Goal: Entertainment & Leisure: Consume media (video, audio)

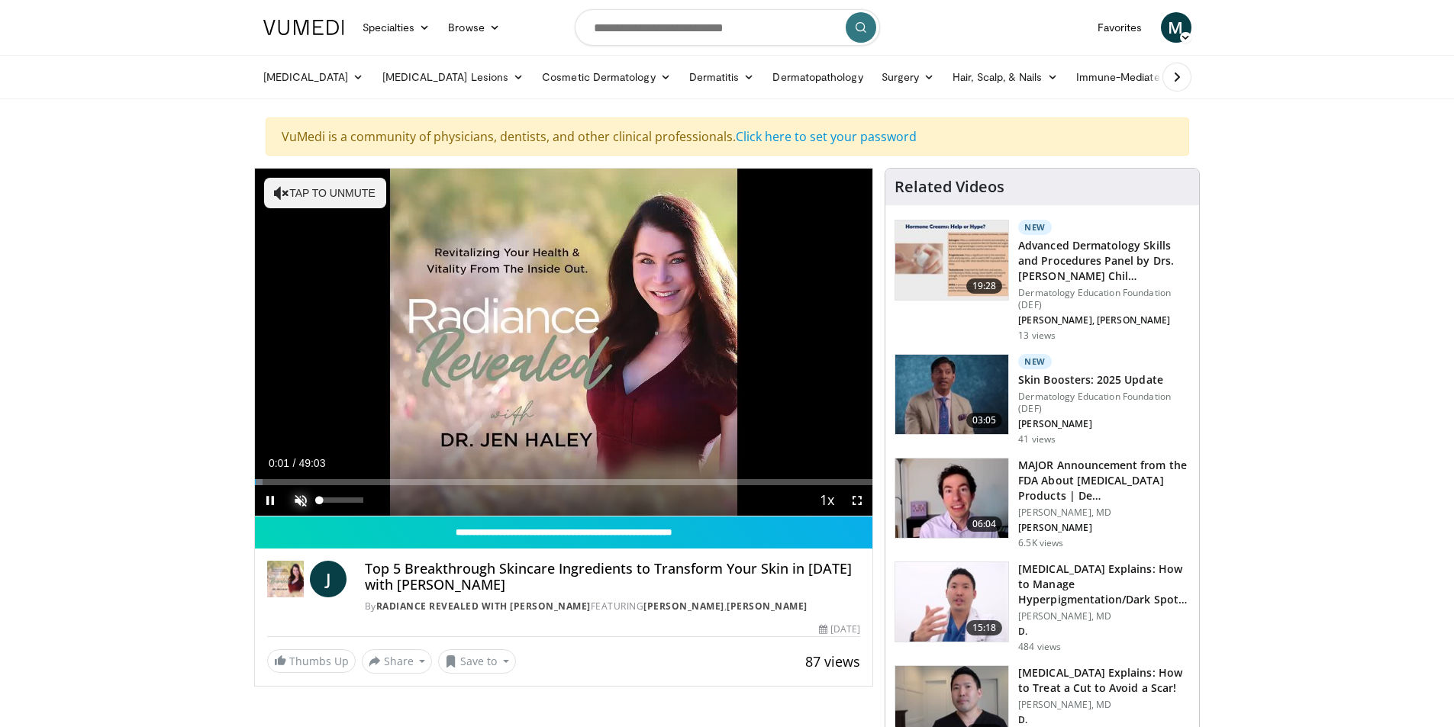
click at [297, 501] on span "Video Player" at bounding box center [300, 500] width 31 height 31
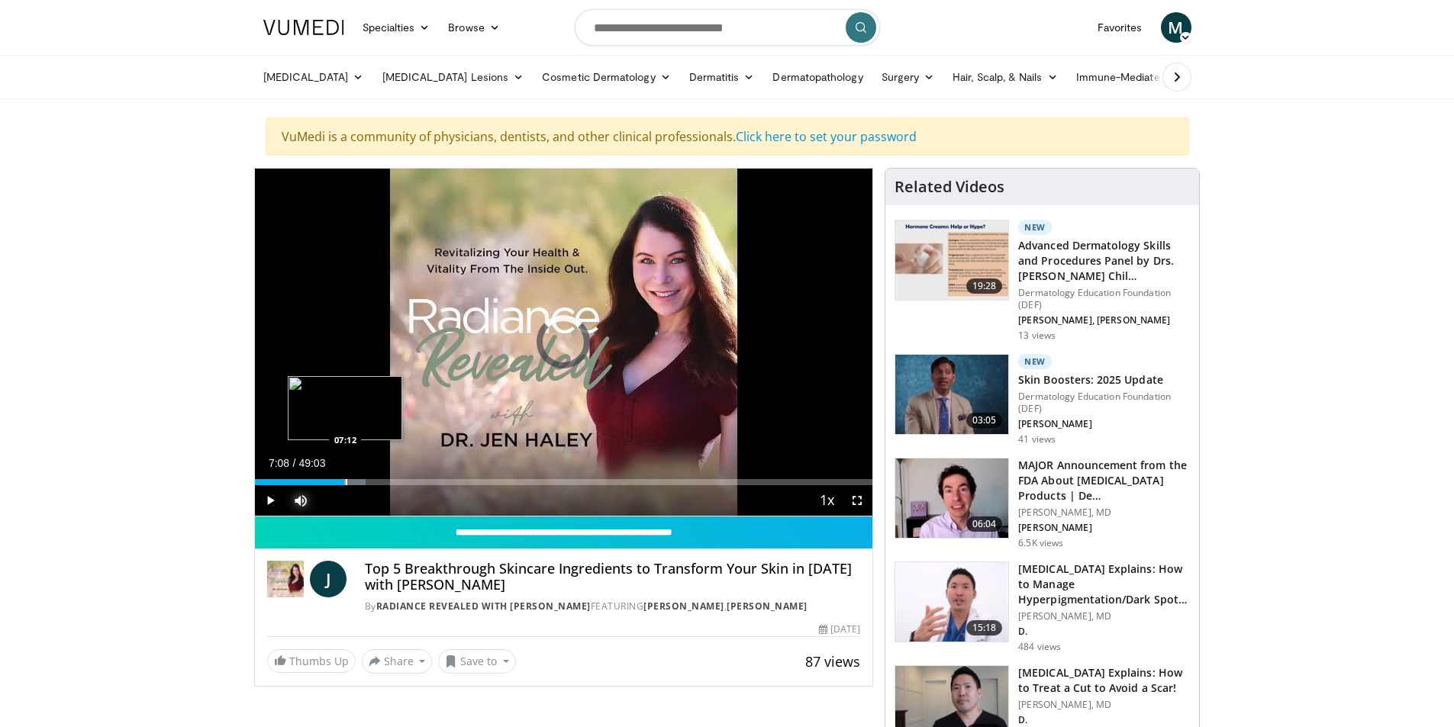
click at [346, 484] on div "Progress Bar" at bounding box center [347, 482] width 2 height 6
click at [264, 498] on span "Video Player" at bounding box center [270, 500] width 31 height 31
click at [371, 484] on div "Progress Bar" at bounding box center [372, 482] width 2 height 6
click at [274, 500] on span "Video Player" at bounding box center [270, 500] width 31 height 31
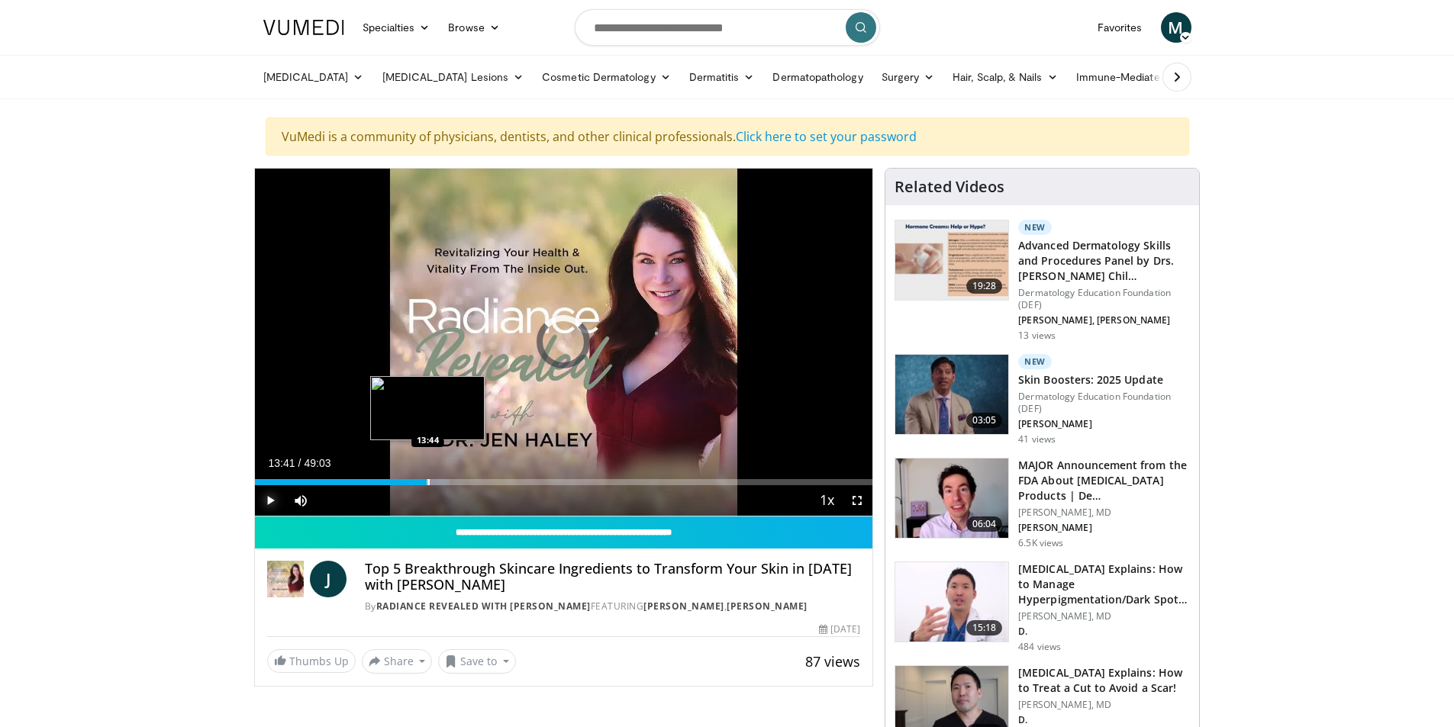
click at [427, 485] on div "13:41" at bounding box center [341, 482] width 172 height 6
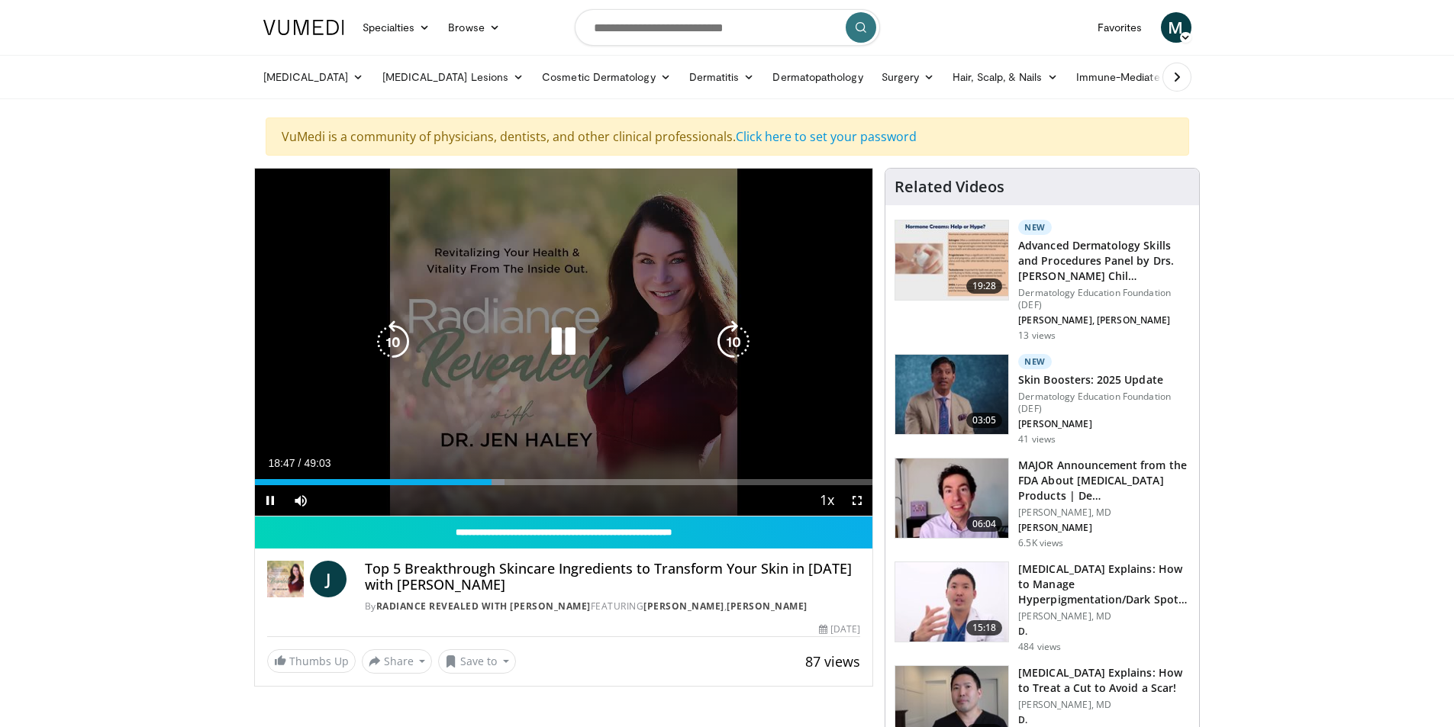
click at [547, 345] on icon "Video Player" at bounding box center [563, 342] width 43 height 43
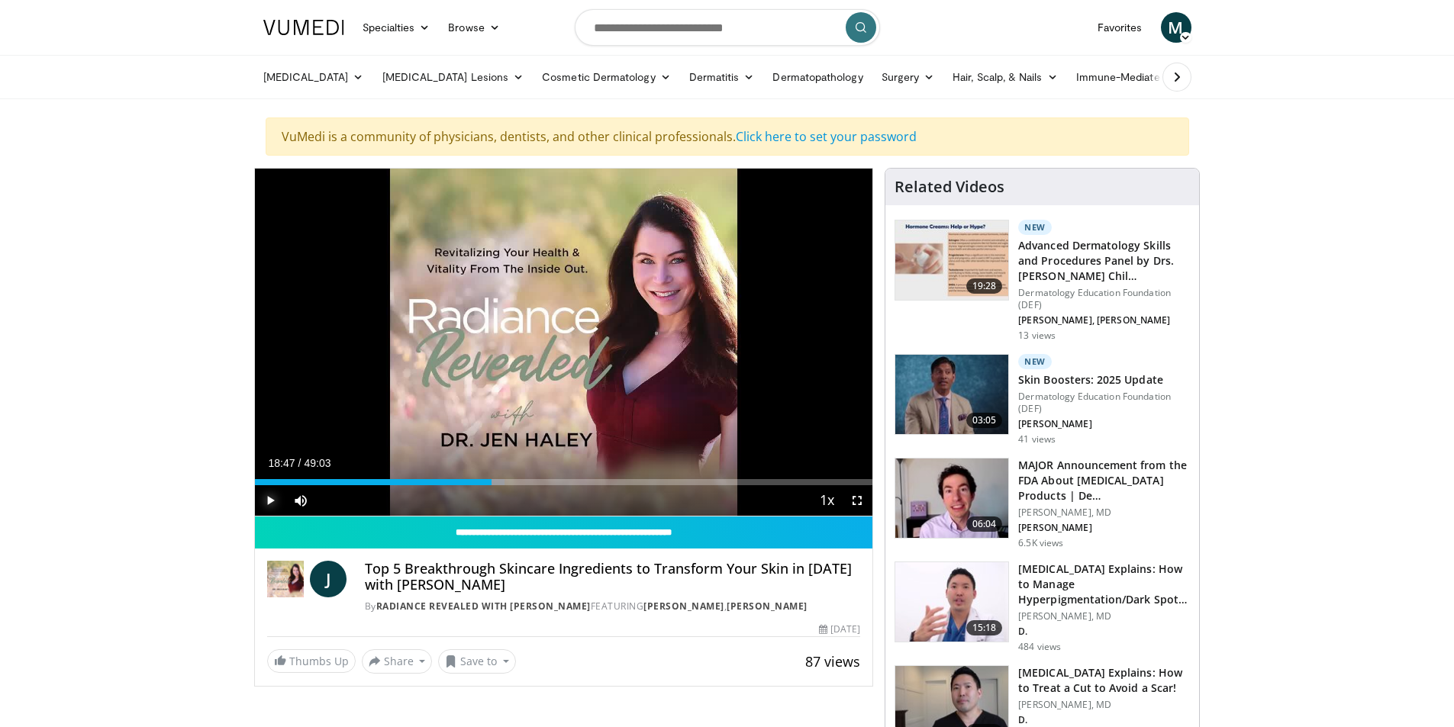
click at [269, 498] on span "Video Player" at bounding box center [270, 500] width 31 height 31
click at [496, 484] on div "Progress Bar" at bounding box center [496, 482] width 2 height 6
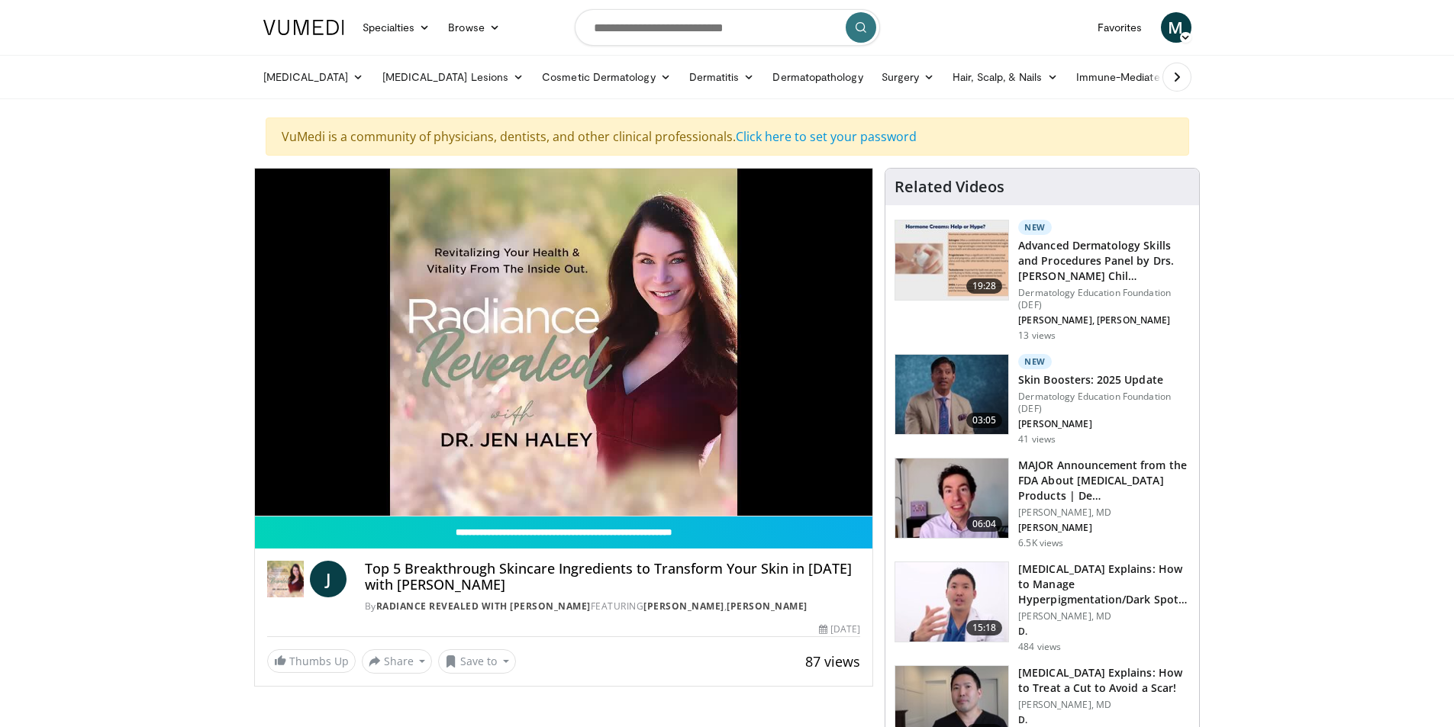
click at [270, 499] on video-js "**********" at bounding box center [564, 343] width 618 height 348
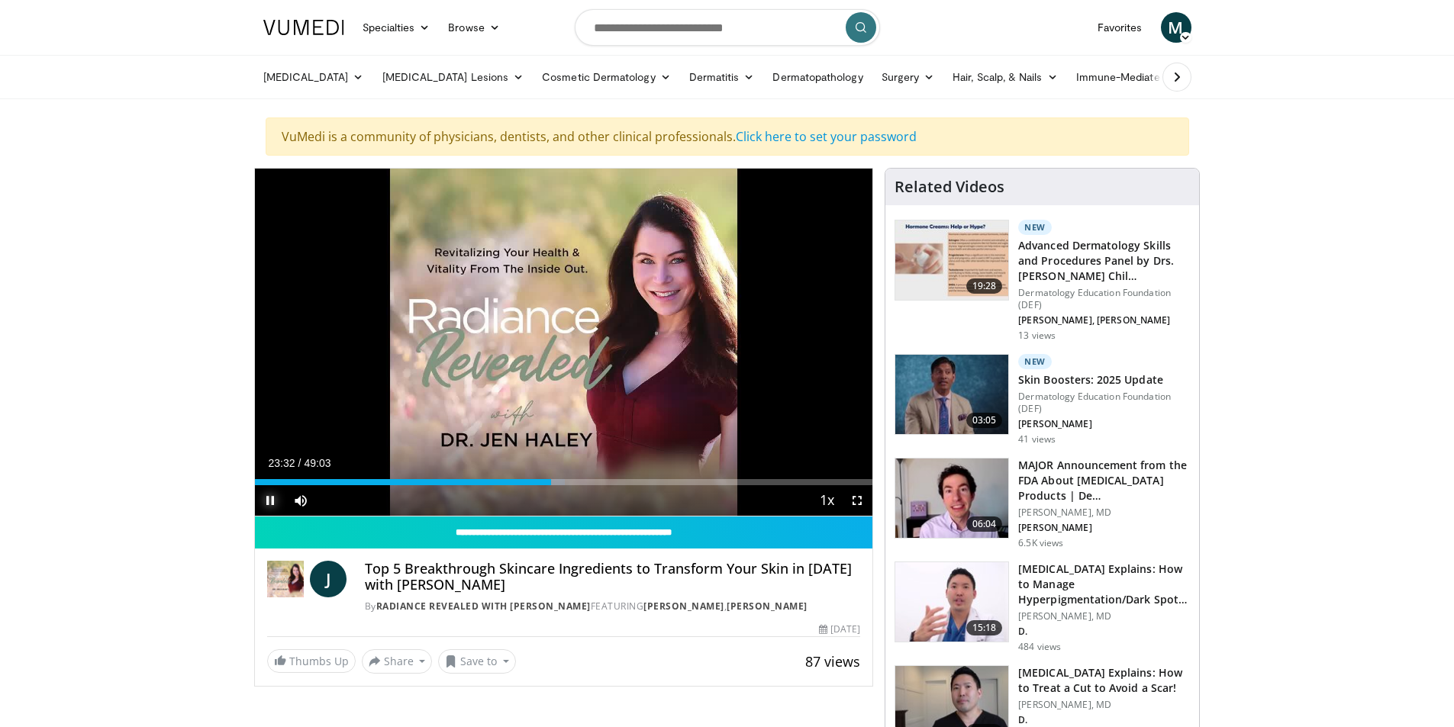
click at [269, 505] on span "Video Player" at bounding box center [270, 500] width 31 height 31
click at [270, 495] on span "Video Player" at bounding box center [270, 500] width 31 height 31
drag, startPoint x: 546, startPoint y: 479, endPoint x: 529, endPoint y: 480, distance: 16.8
click at [530, 480] on div "Progress Bar" at bounding box center [531, 482] width 2 height 6
click at [567, 482] on div "Progress Bar" at bounding box center [568, 482] width 2 height 6
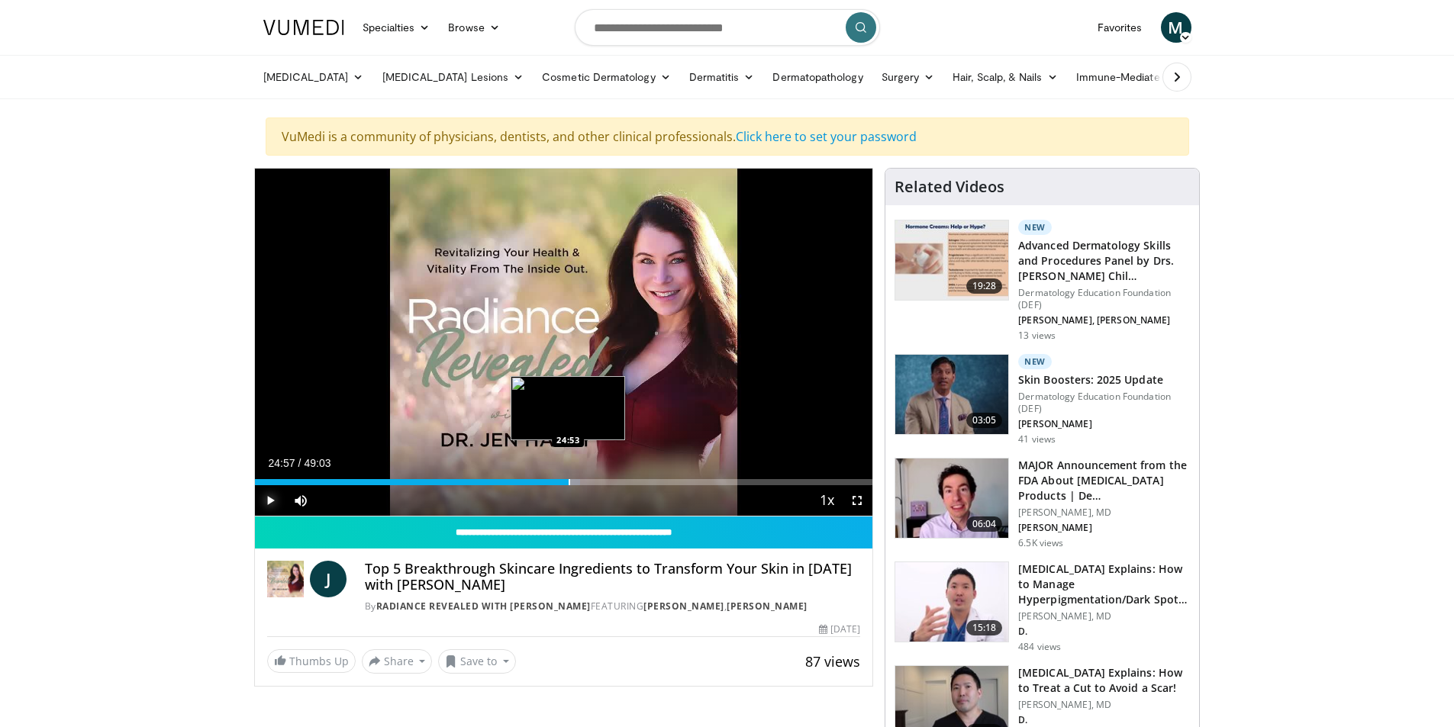
click at [569, 482] on div "Progress Bar" at bounding box center [570, 482] width 2 height 6
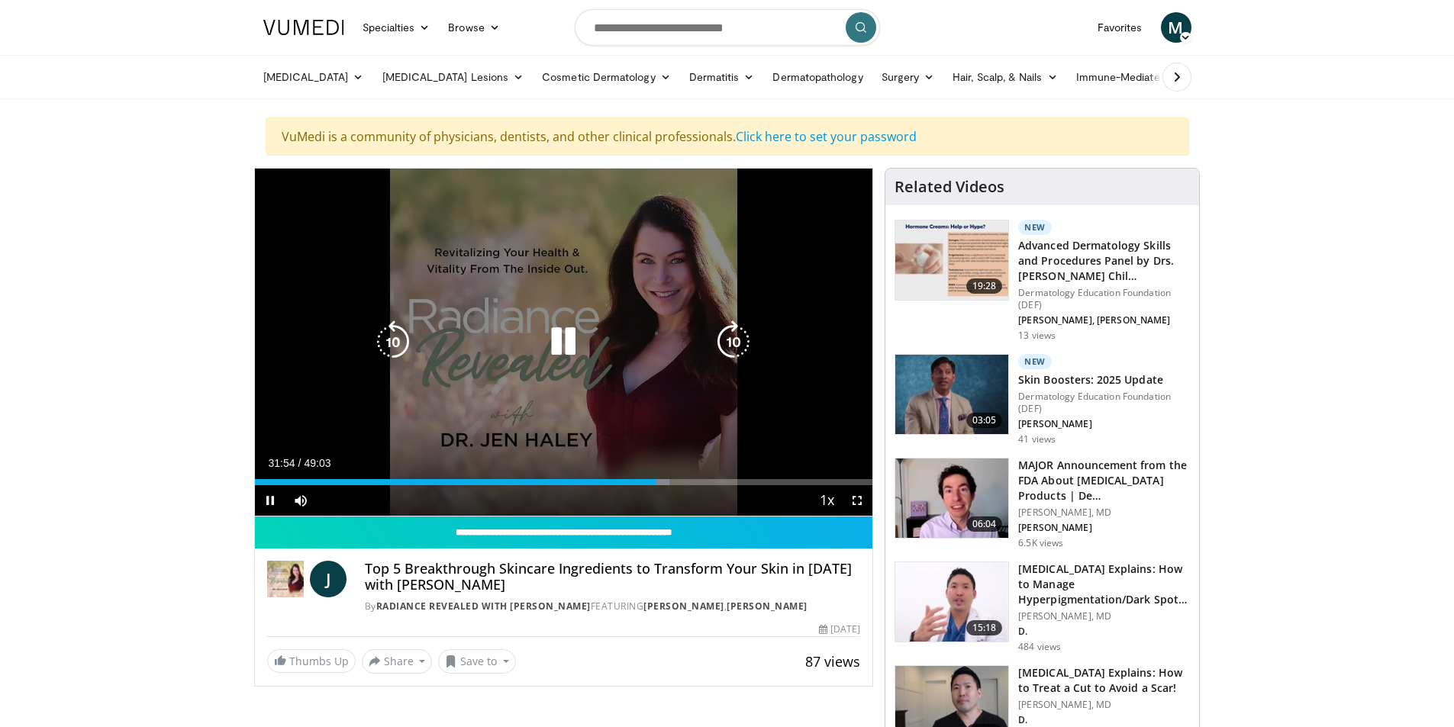
click at [559, 340] on icon "Video Player" at bounding box center [563, 342] width 43 height 43
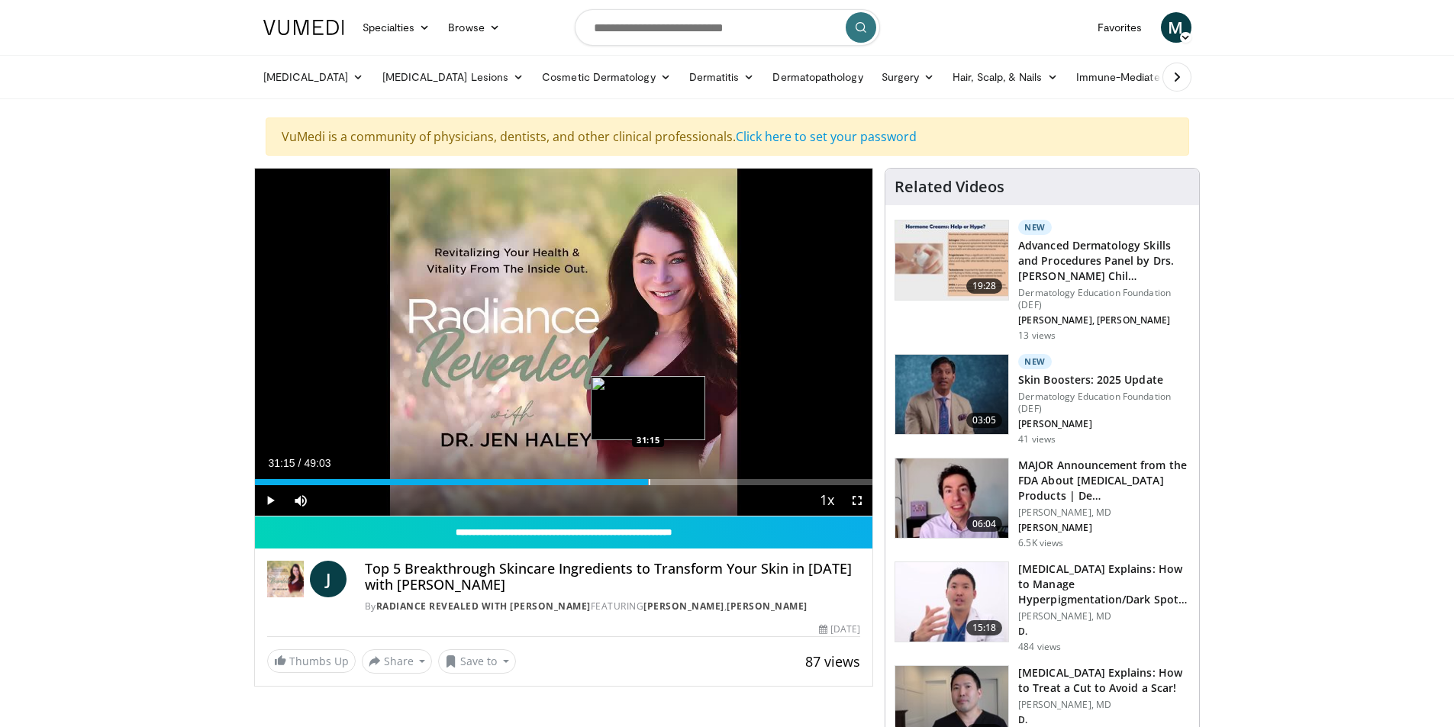
click at [648, 482] on div "Loaded : 64.03% 31:15 31:15" at bounding box center [564, 482] width 618 height 6
click at [269, 499] on span "Video Player" at bounding box center [270, 500] width 31 height 31
click at [265, 500] on span "Video Player" at bounding box center [270, 500] width 31 height 31
click at [262, 504] on span "Video Player" at bounding box center [270, 500] width 31 height 31
click at [269, 498] on span "Video Player" at bounding box center [270, 500] width 31 height 31
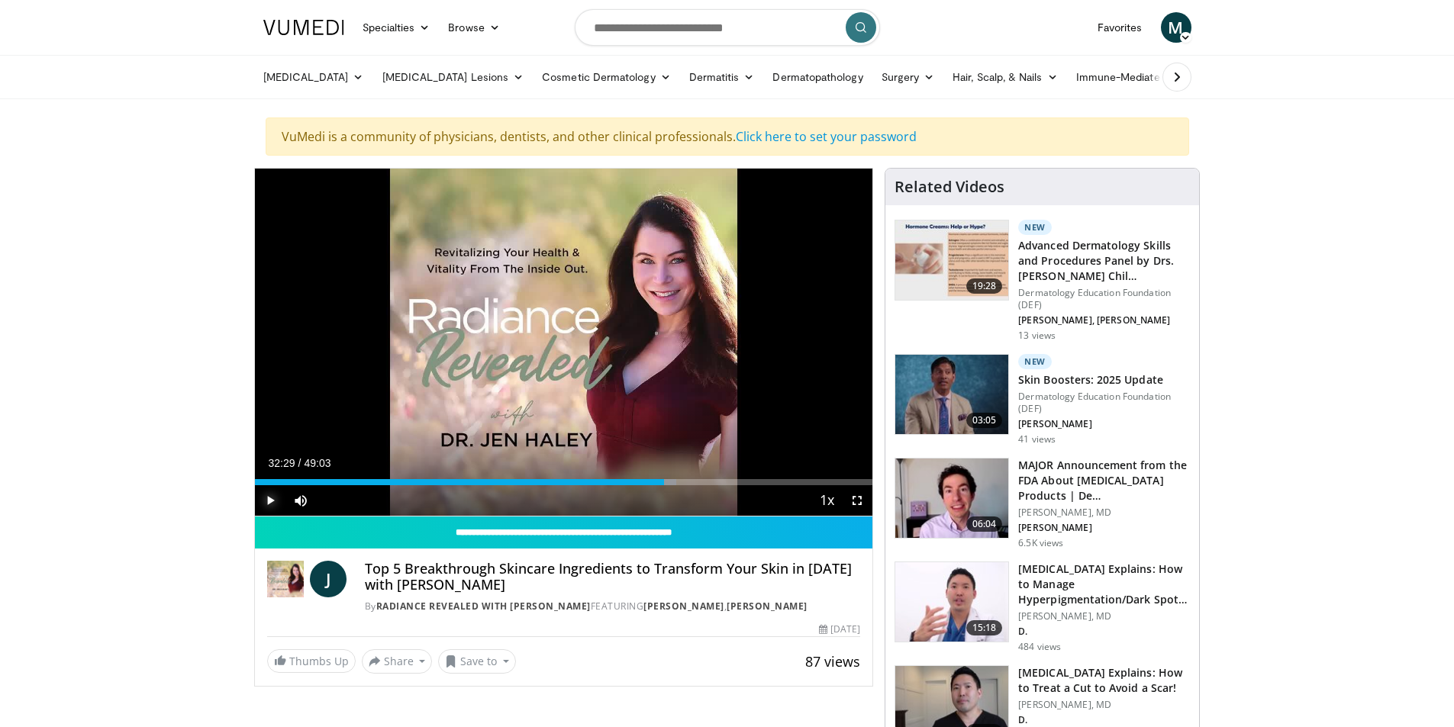
click at [266, 502] on span "Video Player" at bounding box center [270, 500] width 31 height 31
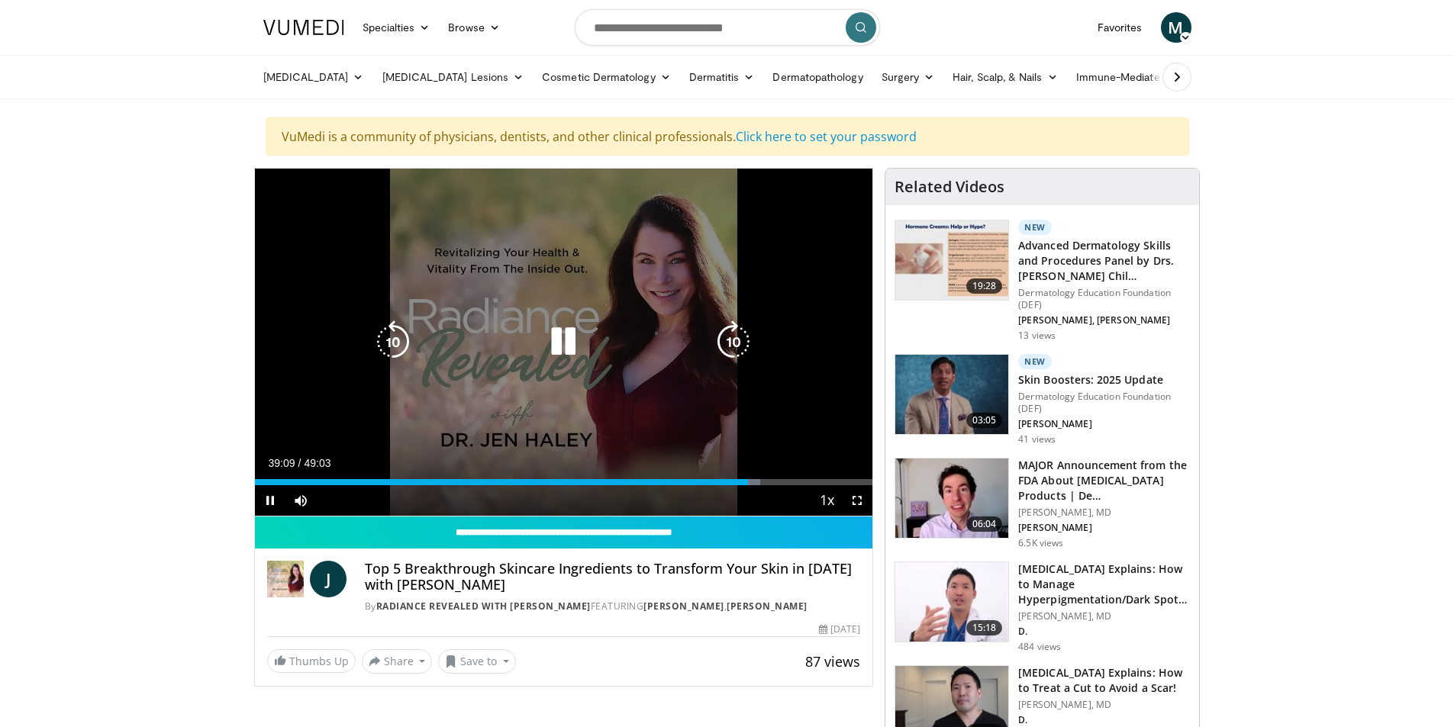
click at [553, 339] on icon "Video Player" at bounding box center [563, 342] width 43 height 43
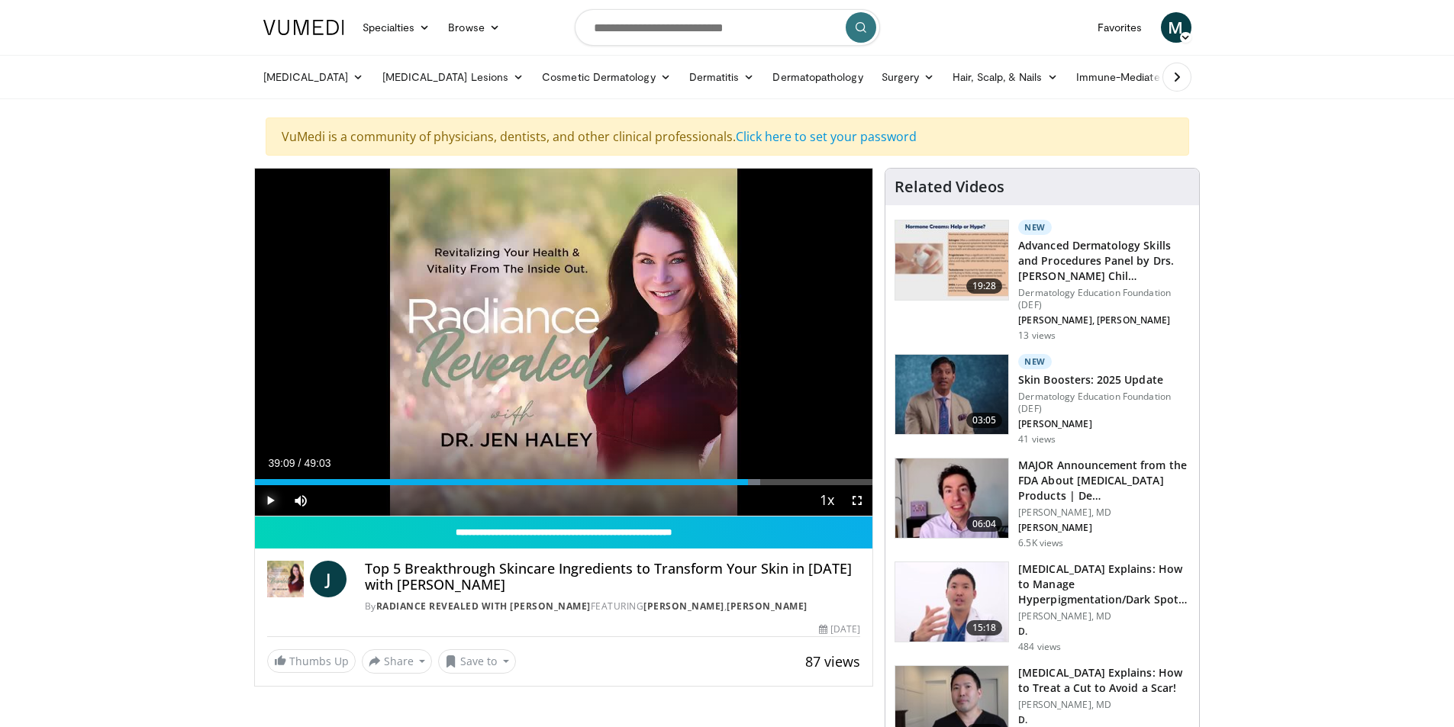
click at [265, 496] on span "Video Player" at bounding box center [270, 500] width 31 height 31
click at [795, 484] on video-js "**********" at bounding box center [564, 343] width 618 height 348
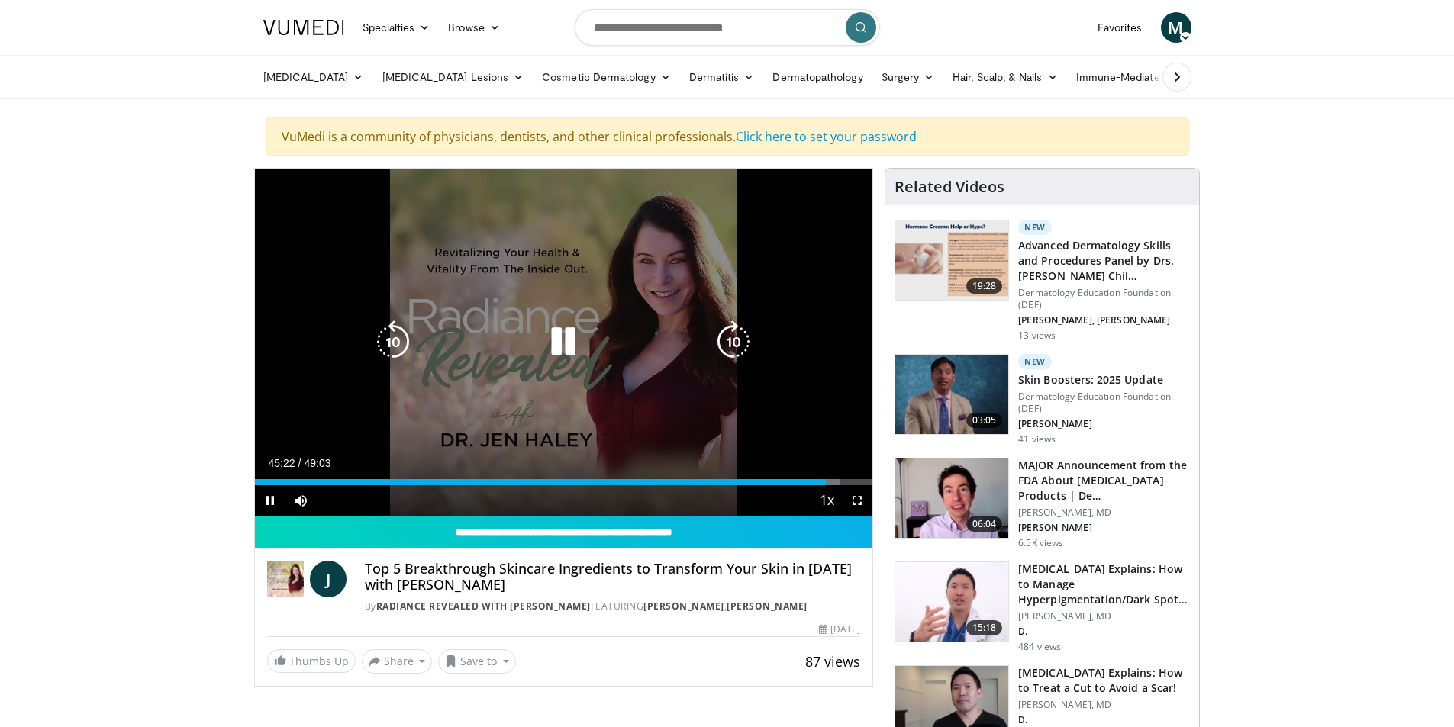
click at [807, 510] on div "Current Time 45:22 / Duration 49:03 Pause Skip Backward Skip Forward Mute 0% Lo…" at bounding box center [564, 500] width 618 height 31
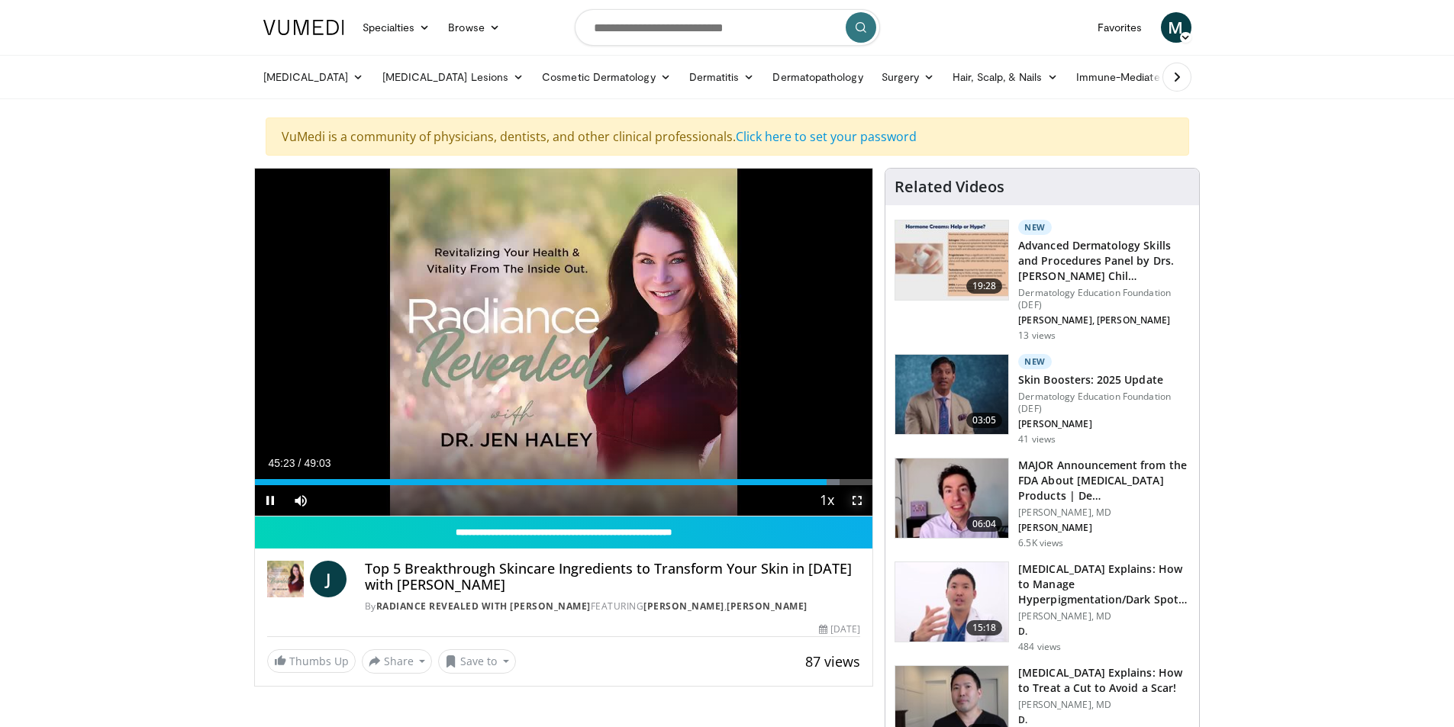
click at [864, 503] on span "Video Player" at bounding box center [857, 500] width 31 height 31
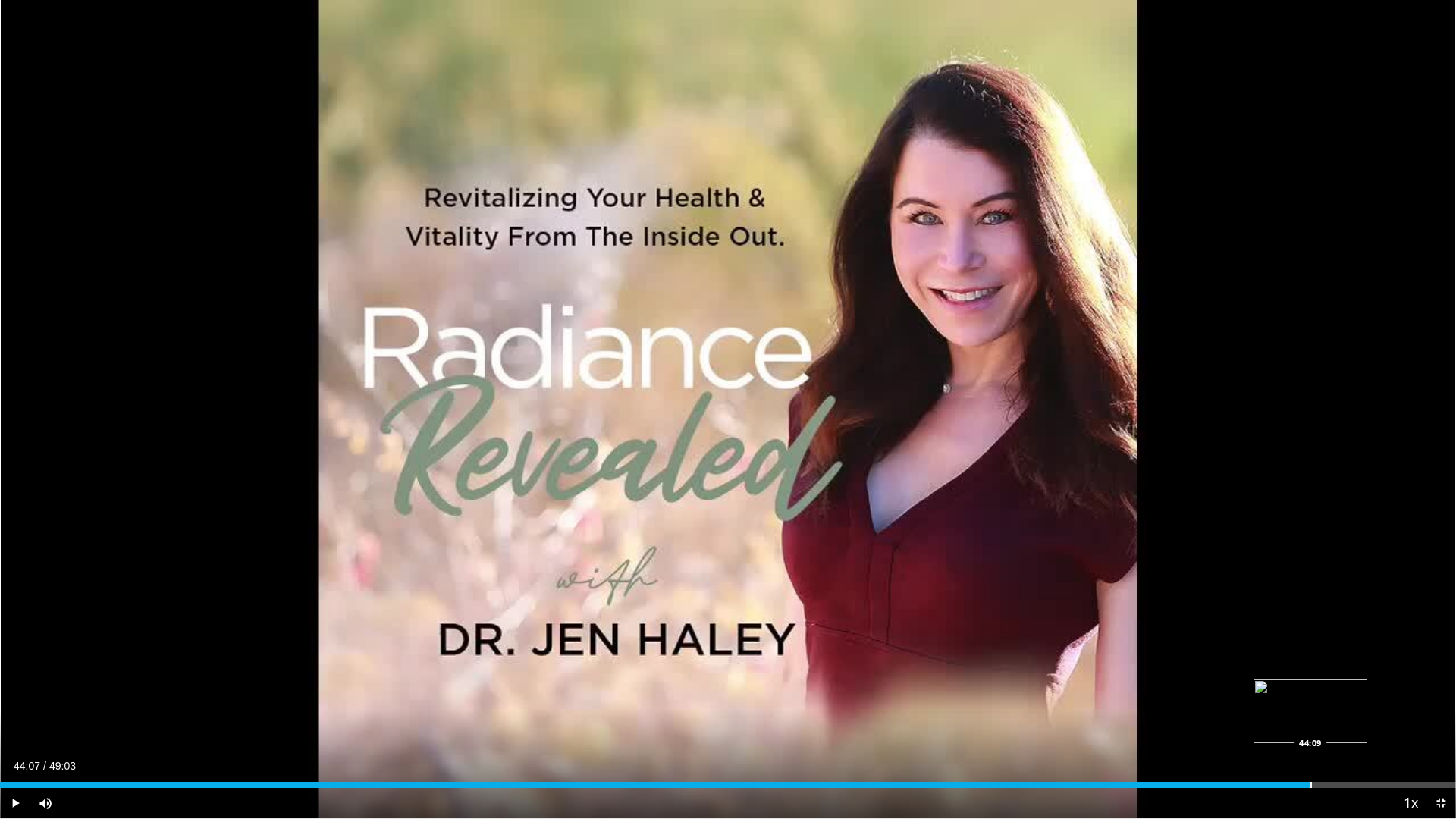
drag, startPoint x: 1351, startPoint y: 780, endPoint x: 1310, endPoint y: 780, distance: 41.0
click at [1310, 723] on div "Loaded : 89.99% 44:07 44:09" at bounding box center [728, 780] width 1456 height 15
click at [1441, 723] on span "Video Player" at bounding box center [1441, 803] width 31 height 31
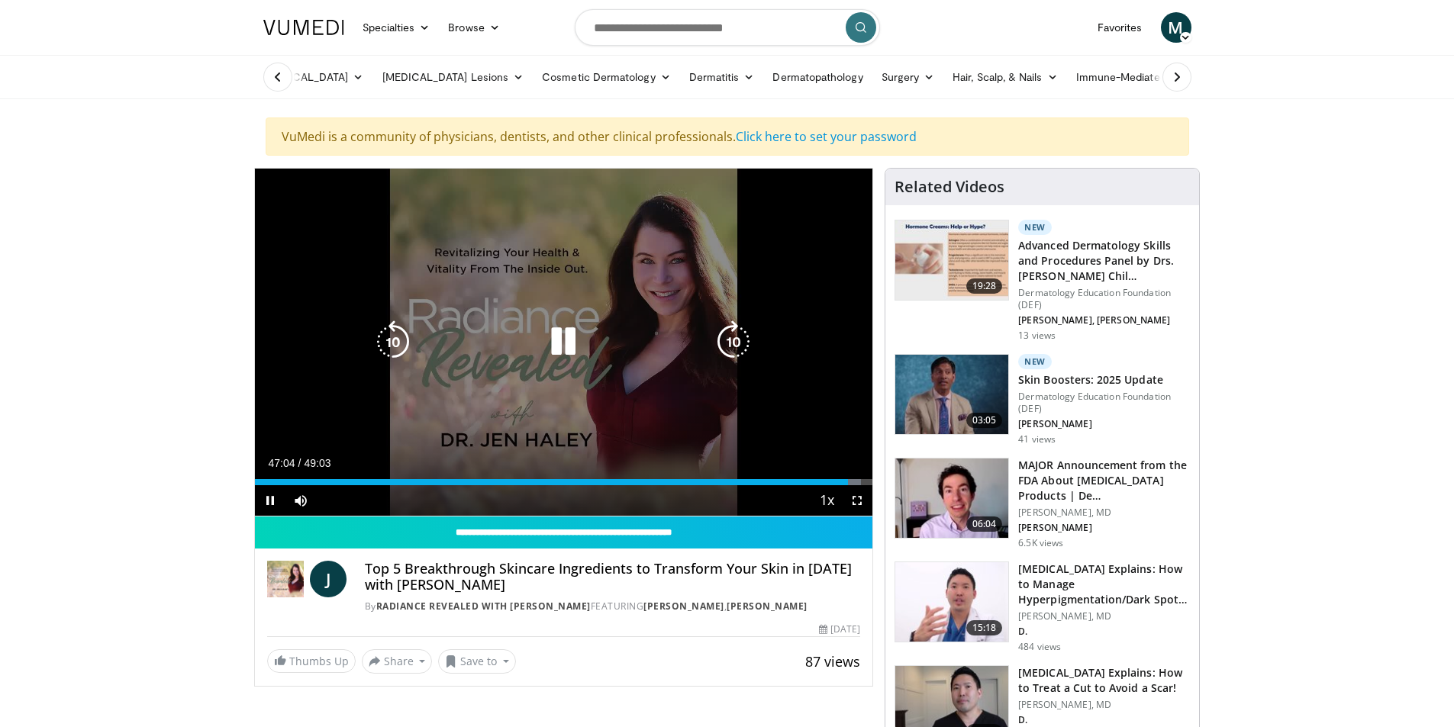
click at [566, 353] on icon "Video Player" at bounding box center [563, 342] width 43 height 43
click at [558, 350] on icon "Video Player" at bounding box center [563, 342] width 43 height 43
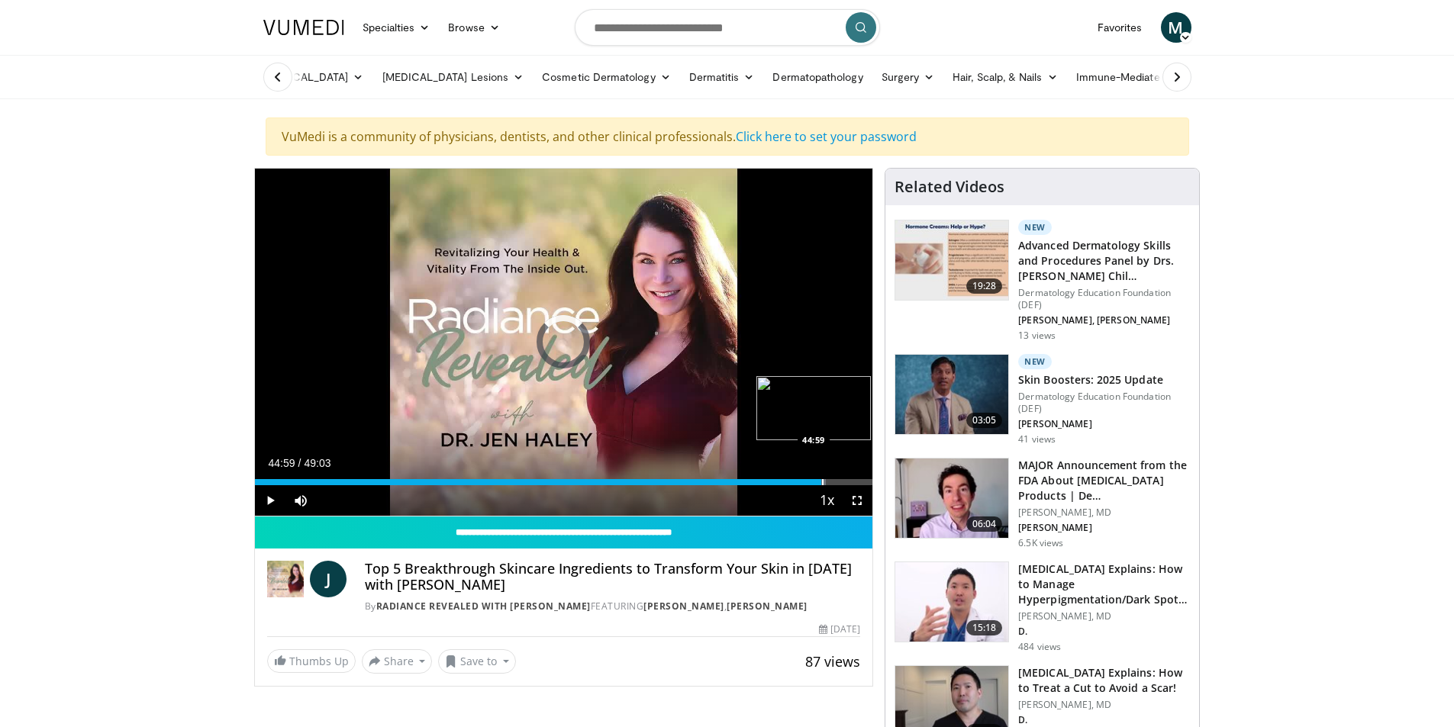
drag, startPoint x: 849, startPoint y: 484, endPoint x: 820, endPoint y: 484, distance: 29.8
click at [820, 484] on div "Loaded : 92.41% 45:03 44:59" at bounding box center [564, 482] width 618 height 6
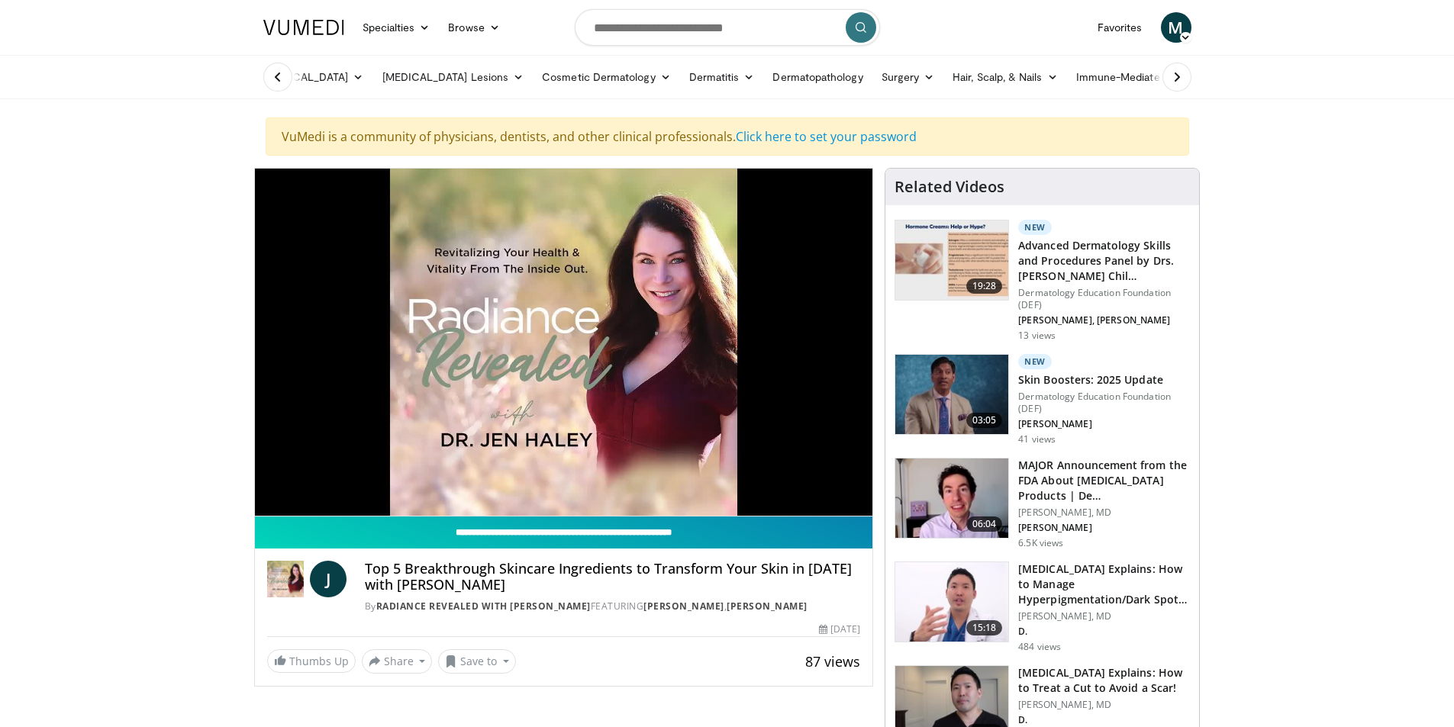
click at [833, 543] on input "**********" at bounding box center [564, 533] width 618 height 32
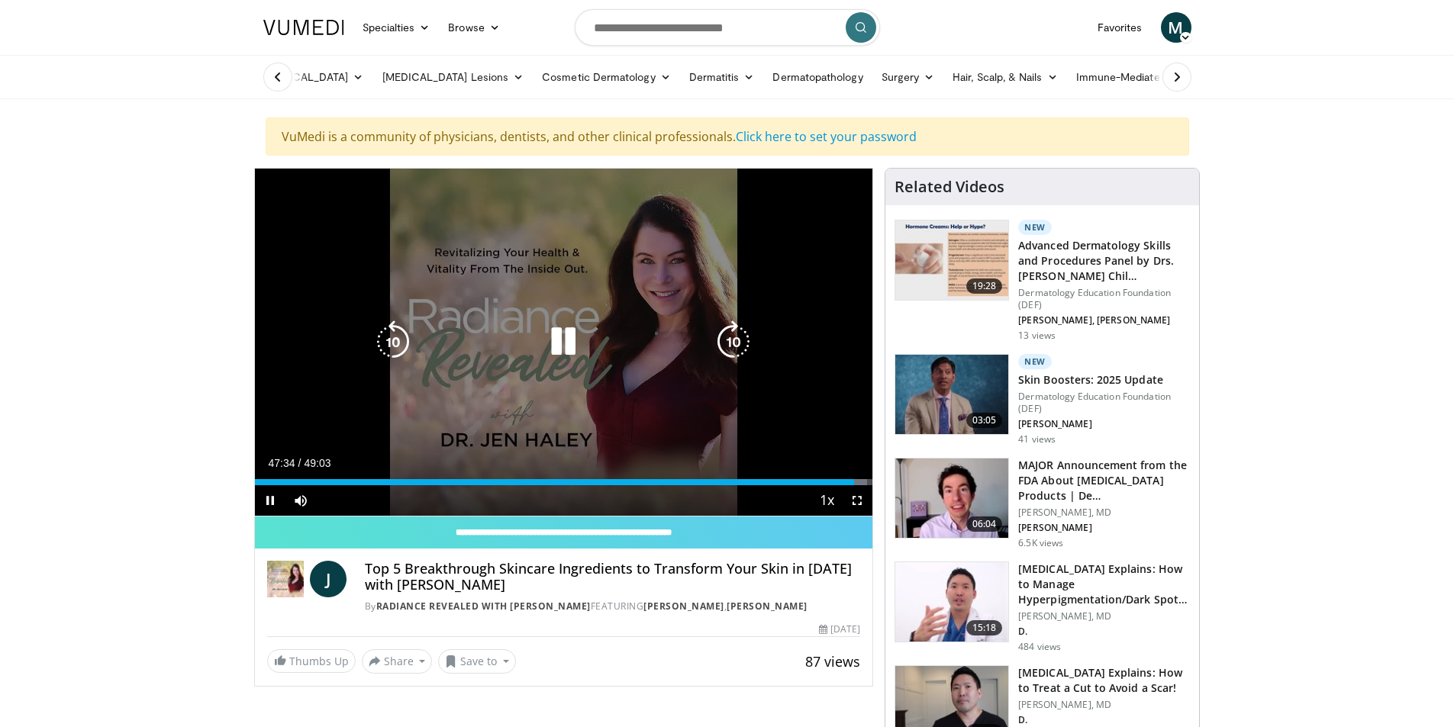
click at [569, 346] on icon "Video Player" at bounding box center [563, 342] width 43 height 43
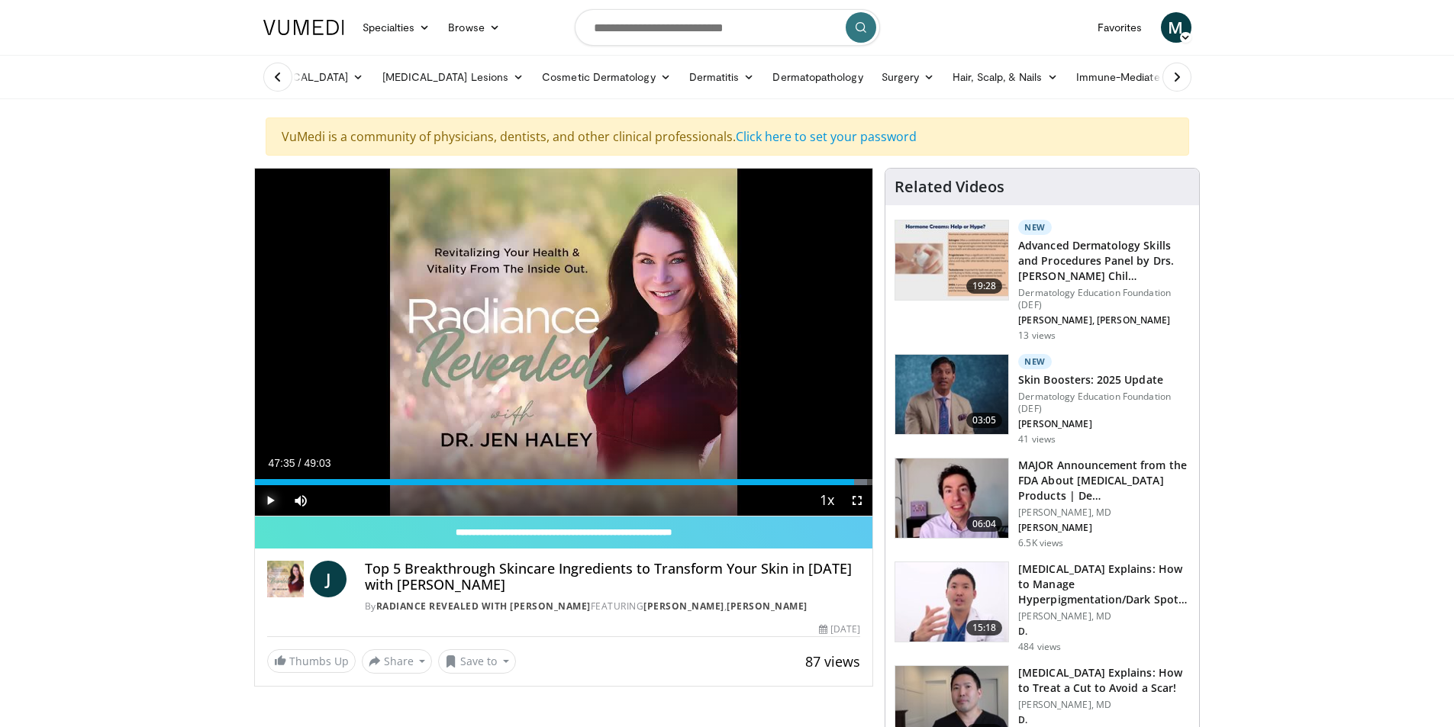
click at [266, 494] on span "Video Player" at bounding box center [270, 500] width 31 height 31
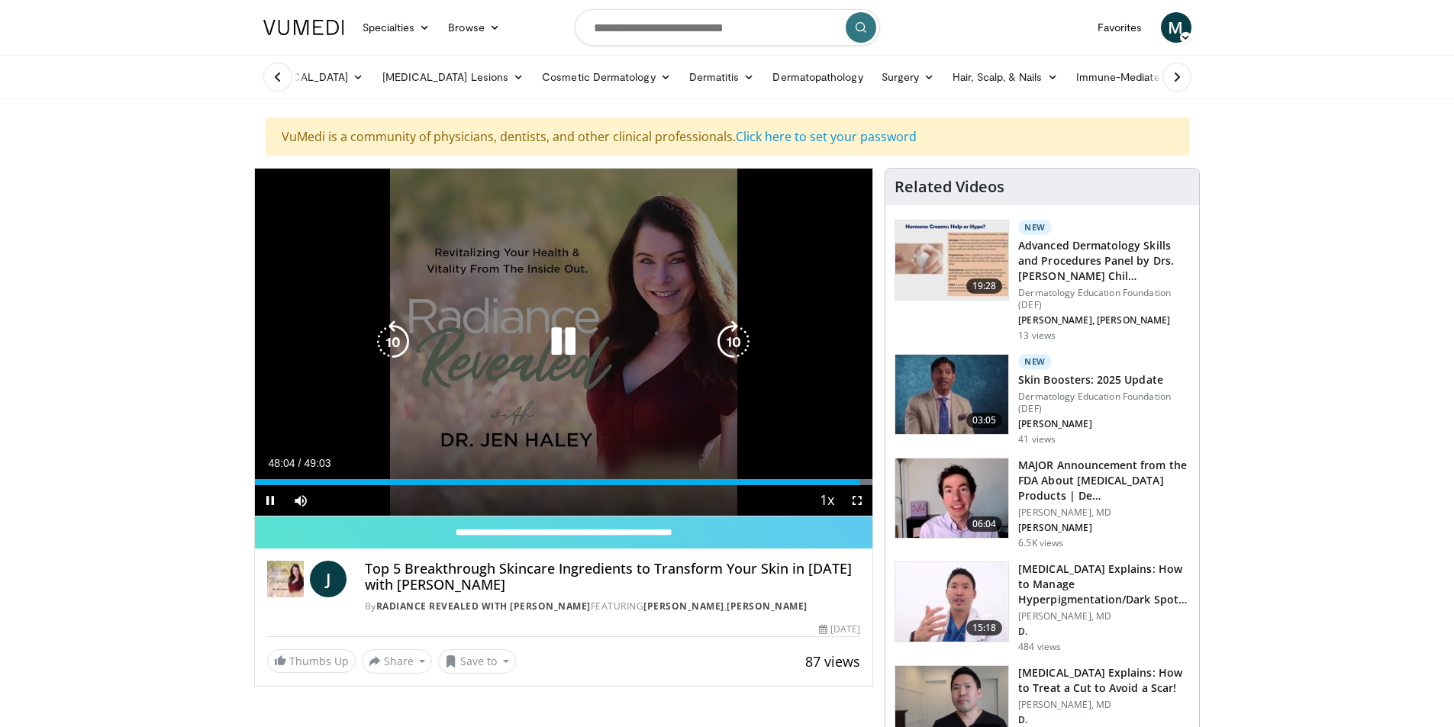
click at [565, 344] on icon "Video Player" at bounding box center [563, 342] width 43 height 43
